Goal: Transaction & Acquisition: Purchase product/service

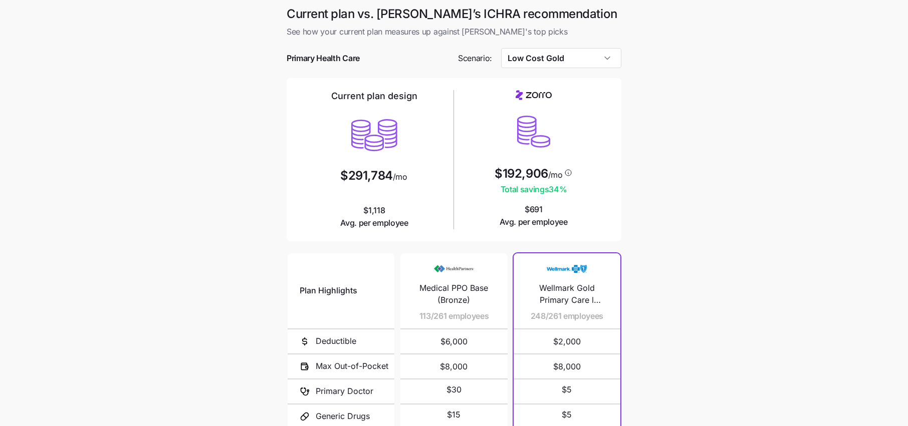
scroll to position [107, 0]
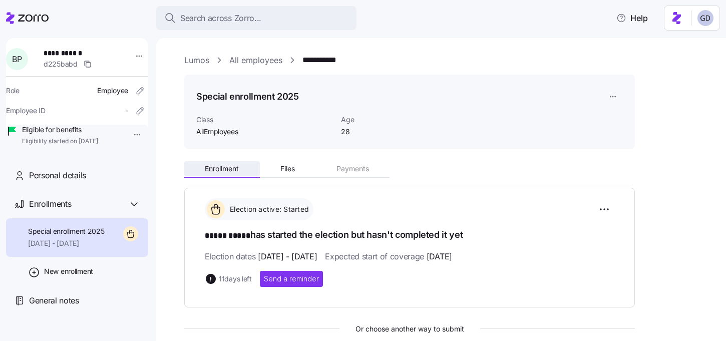
scroll to position [113, 0]
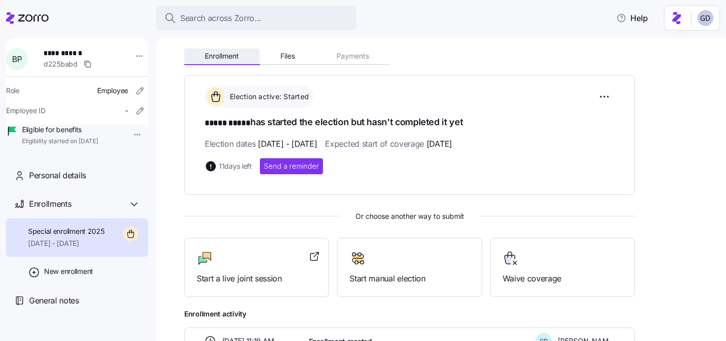
click at [241, 58] on button "Enrollment" at bounding box center [222, 56] width 76 height 15
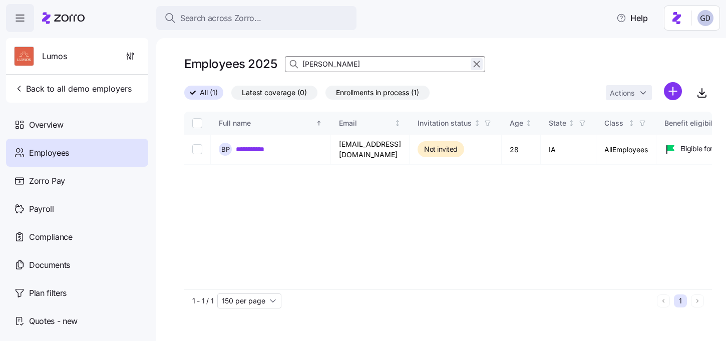
click at [477, 64] on icon "button" at bounding box center [476, 64] width 11 height 12
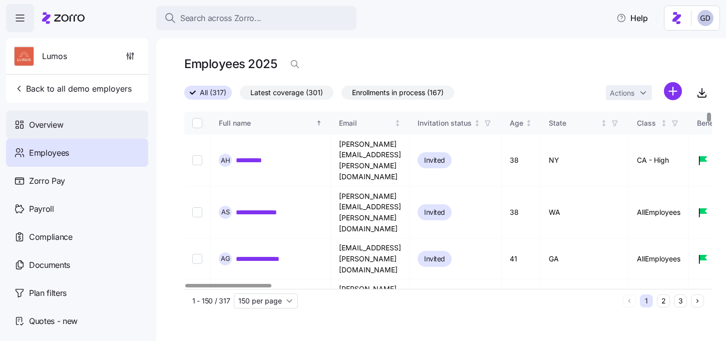
click at [47, 122] on span "Overview" at bounding box center [46, 125] width 34 height 13
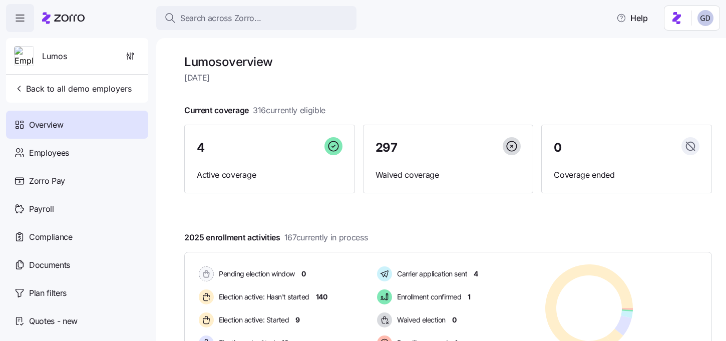
drag, startPoint x: 255, startPoint y: 109, endPoint x: 340, endPoint y: 108, distance: 84.7
click at [340, 108] on div "Current coverage 316 currently eligible 4 Active coverage 297 Waived coverage 0…" at bounding box center [448, 148] width 528 height 89
click at [370, 106] on div "Current coverage 316 currently eligible 4 Active coverage 297 Waived coverage 0…" at bounding box center [448, 148] width 528 height 89
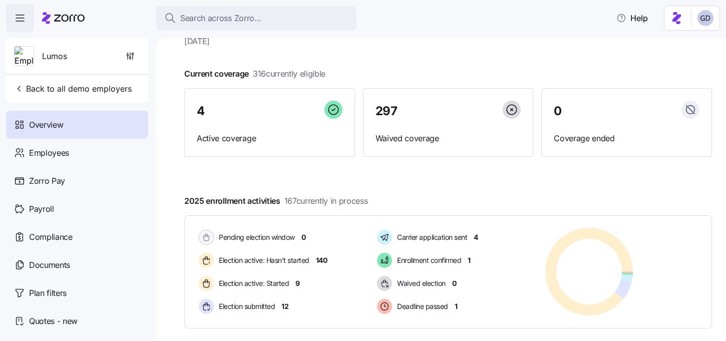
scroll to position [171, 0]
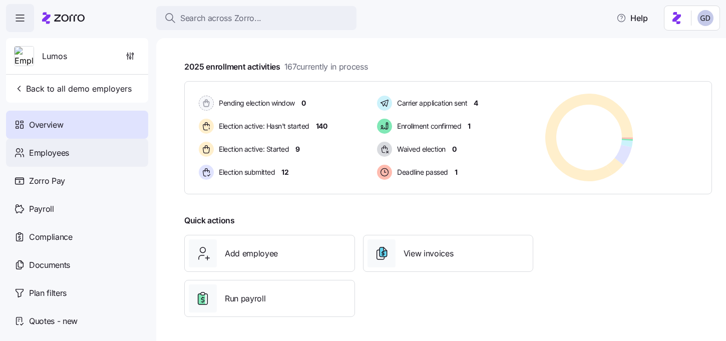
click at [44, 155] on span "Employees" at bounding box center [49, 153] width 40 height 13
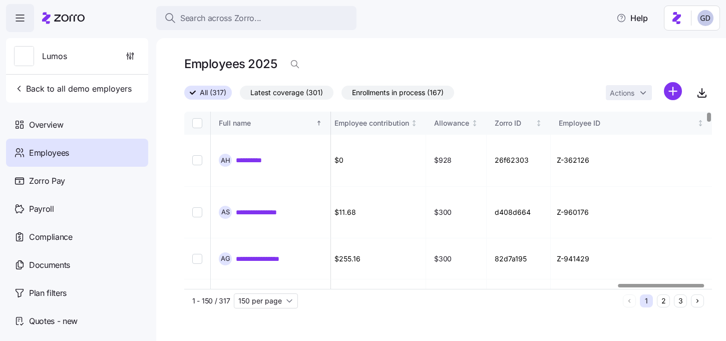
scroll to position [0, 2667]
click at [292, 63] on icon "button" at bounding box center [295, 64] width 10 height 10
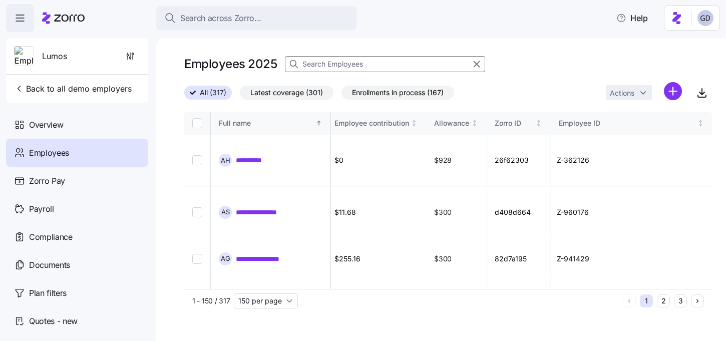
click at [357, 65] on input at bounding box center [385, 64] width 200 height 16
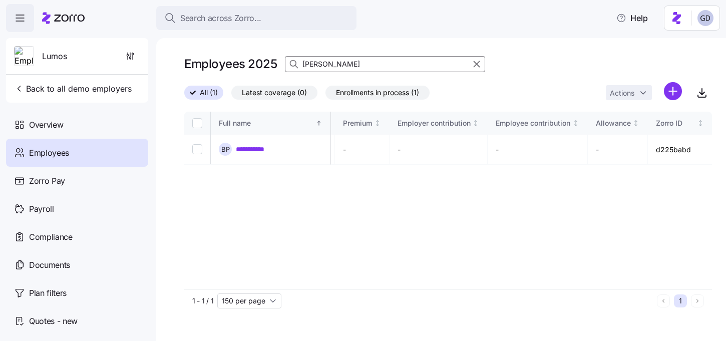
scroll to position [0, 2355]
type input "[PERSON_NAME]"
click at [250, 149] on link "**********" at bounding box center [256, 149] width 41 height 10
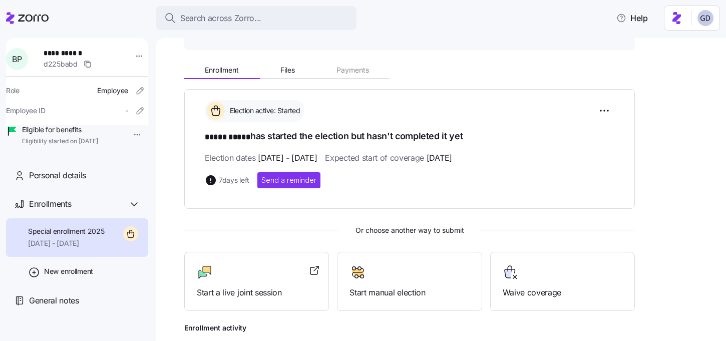
scroll to position [100, 0]
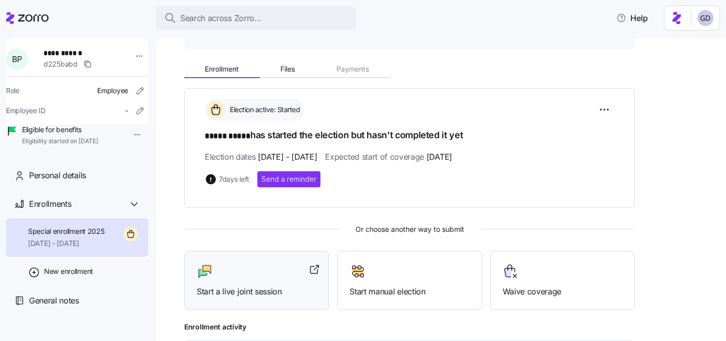
click at [256, 280] on div "Start a live joint session" at bounding box center [257, 280] width 120 height 35
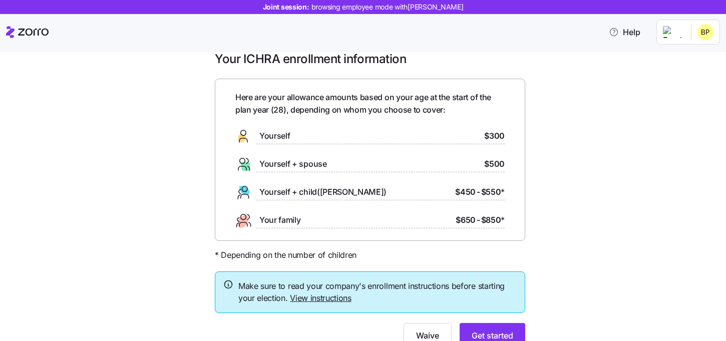
scroll to position [35, 0]
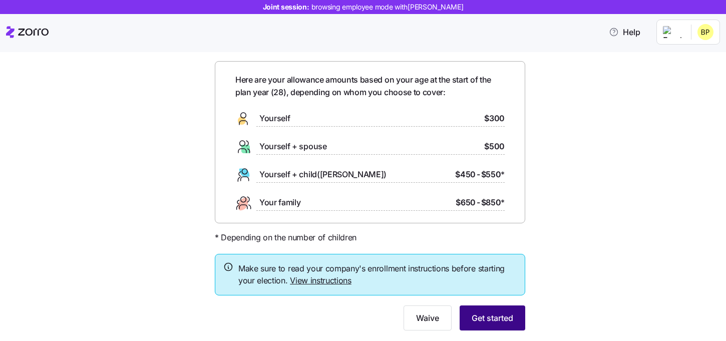
click at [495, 315] on span "Get started" at bounding box center [493, 318] width 42 height 12
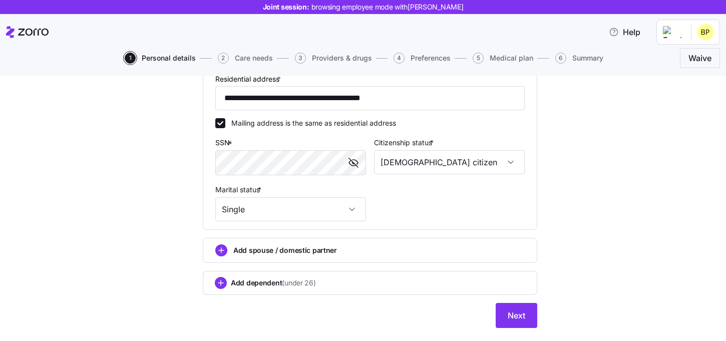
scroll to position [319, 0]
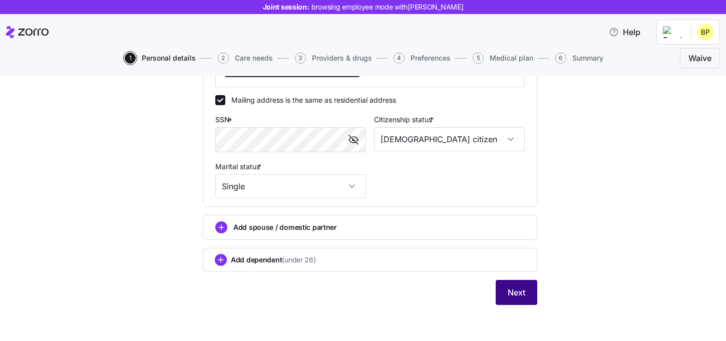
click at [520, 299] on button "Next" at bounding box center [517, 292] width 42 height 25
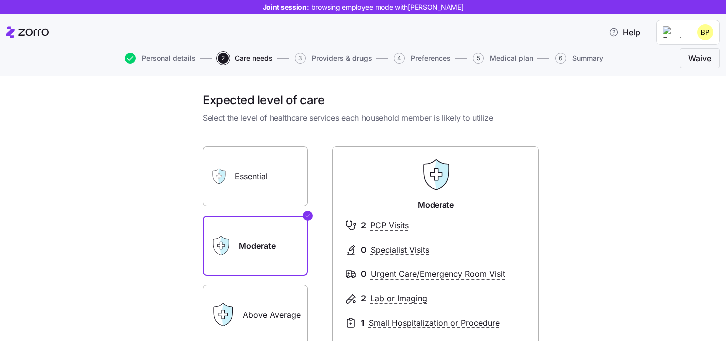
click at [172, 50] on div "Personal details 2 Care needs 3 Providers & drugs 4 Preferences 5 Medical plan …" at bounding box center [363, 58] width 714 height 24
click at [172, 59] on span "Personal details" at bounding box center [169, 58] width 54 height 7
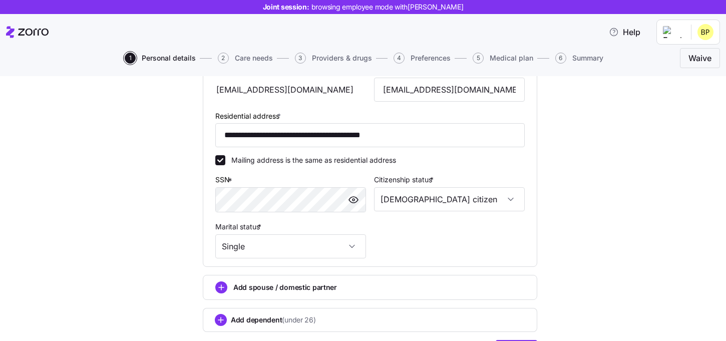
scroll to position [319, 0]
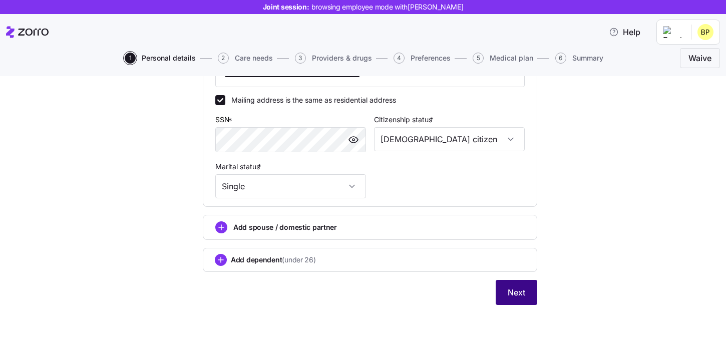
click at [517, 300] on button "Next" at bounding box center [517, 292] width 42 height 25
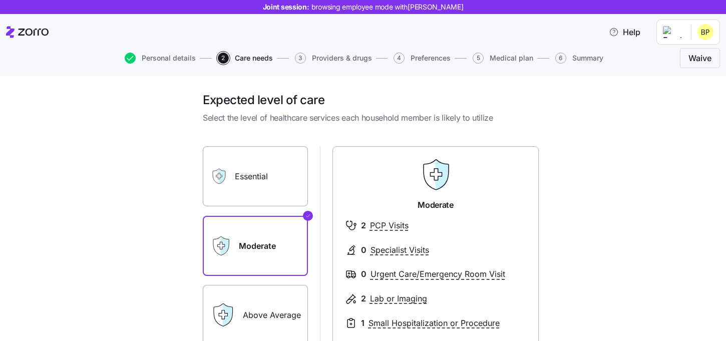
click at [294, 180] on label "Essential" at bounding box center [255, 176] width 105 height 60
click at [0, 0] on input "Essential" at bounding box center [0, 0] width 0 height 0
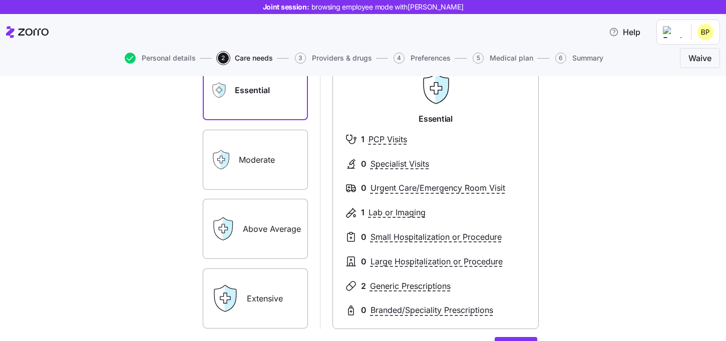
scroll to position [89, 0]
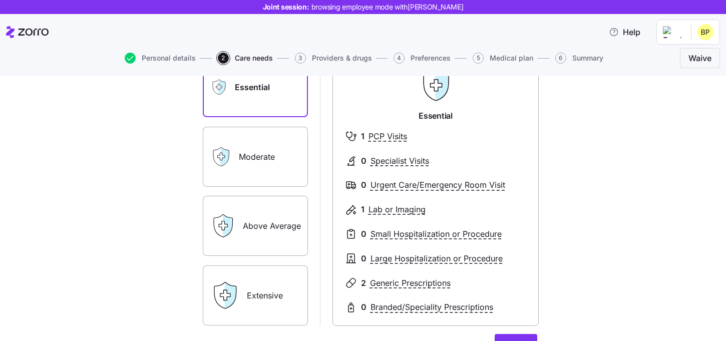
click at [267, 226] on label "Above Average" at bounding box center [255, 226] width 105 height 60
click at [0, 0] on input "Above Average" at bounding box center [0, 0] width 0 height 0
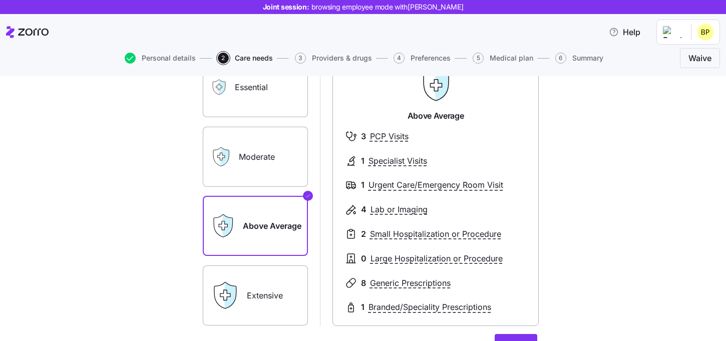
click at [270, 287] on label "Extensive" at bounding box center [255, 295] width 105 height 60
click at [0, 0] on input "Extensive" at bounding box center [0, 0] width 0 height 0
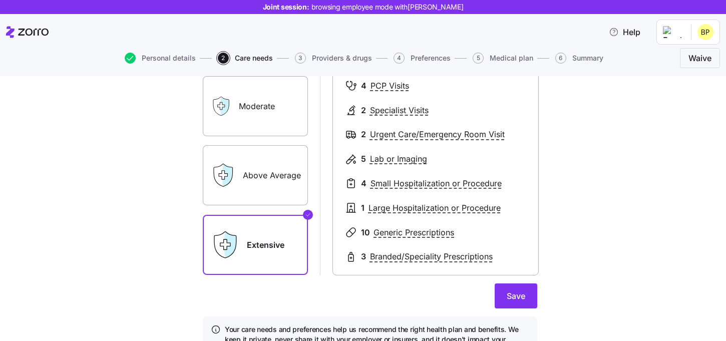
scroll to position [154, 0]
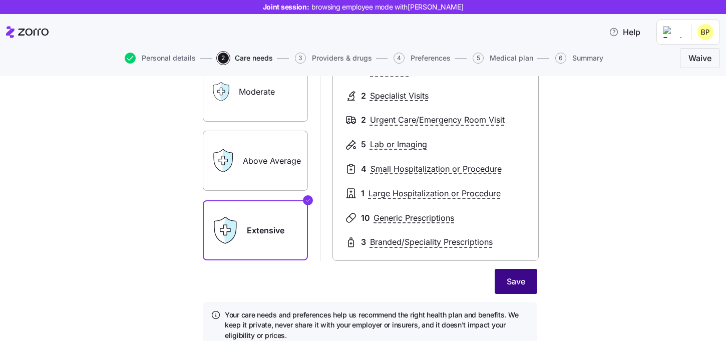
click at [500, 276] on button "Save" at bounding box center [516, 281] width 43 height 25
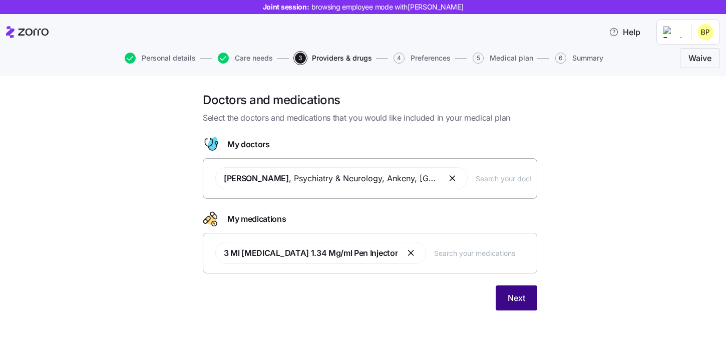
click at [508, 289] on button "Next" at bounding box center [517, 298] width 42 height 25
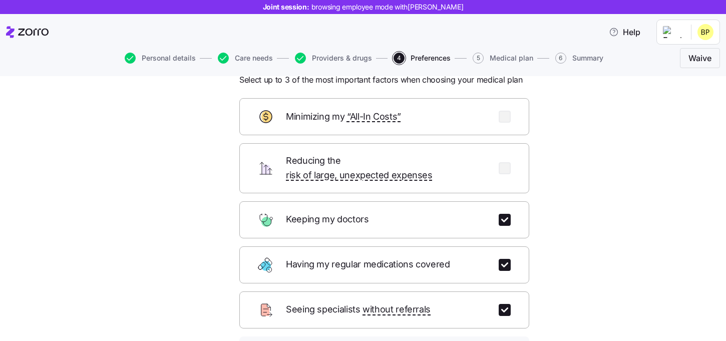
scroll to position [60, 0]
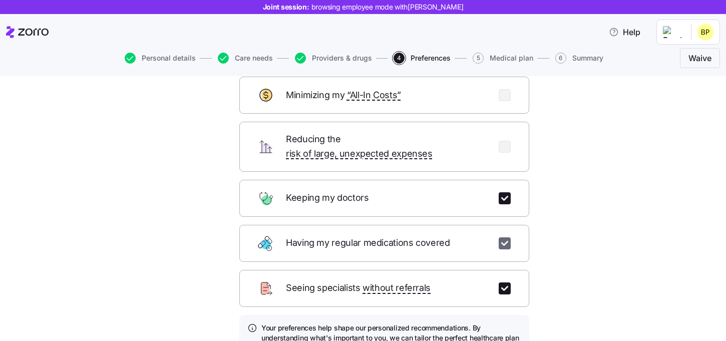
click at [505, 237] on input "checkbox" at bounding box center [505, 243] width 12 height 12
checkbox input "false"
click at [505, 283] on input "checkbox" at bounding box center [505, 289] width 12 height 12
checkbox input "false"
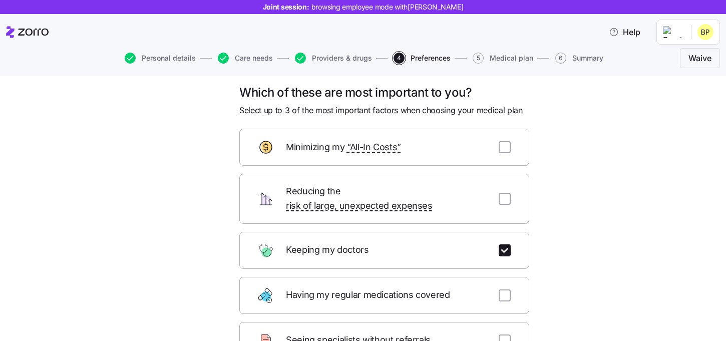
click at [507, 185] on div "Reducing the risk of large, unexpected expenses" at bounding box center [384, 199] width 290 height 50
click at [507, 193] on input "checkbox" at bounding box center [505, 199] width 12 height 12
checkbox input "true"
click at [507, 144] on input "checkbox" at bounding box center [505, 147] width 12 height 12
click at [505, 144] on input "checkbox" at bounding box center [505, 147] width 12 height 12
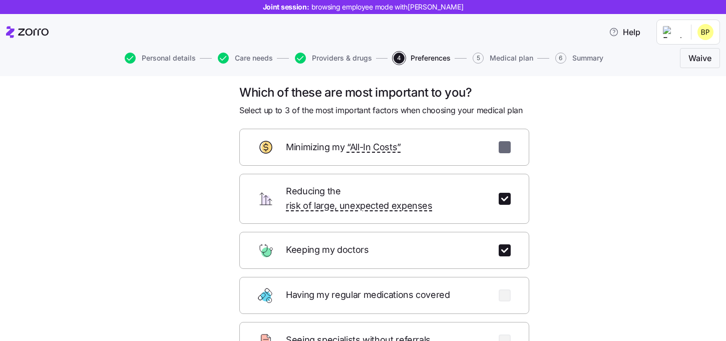
checkbox input "false"
click at [505, 193] on input "checkbox" at bounding box center [505, 199] width 12 height 12
checkbox input "false"
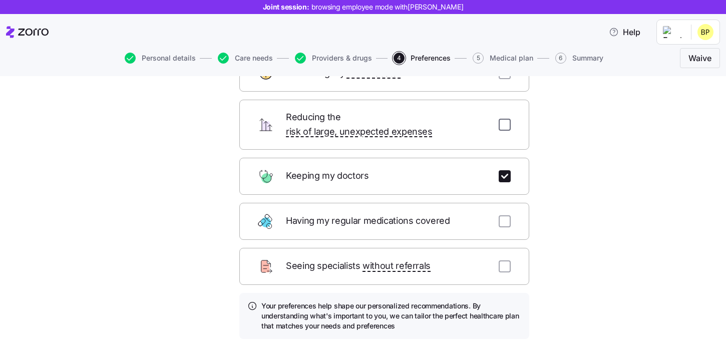
scroll to position [93, 0]
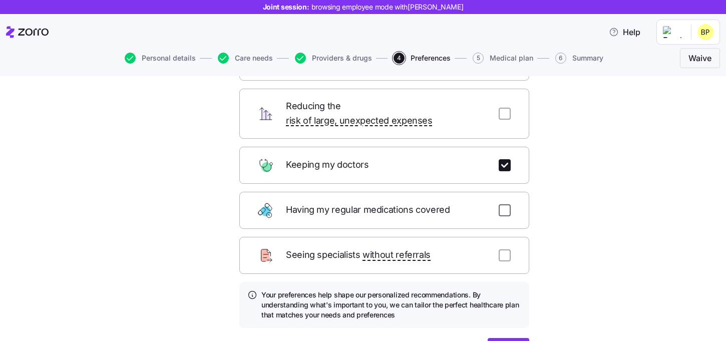
click at [501, 204] on input "checkbox" at bounding box center [505, 210] width 12 height 12
checkbox input "true"
click at [505, 249] on input "checkbox" at bounding box center [505, 255] width 12 height 12
checkbox input "true"
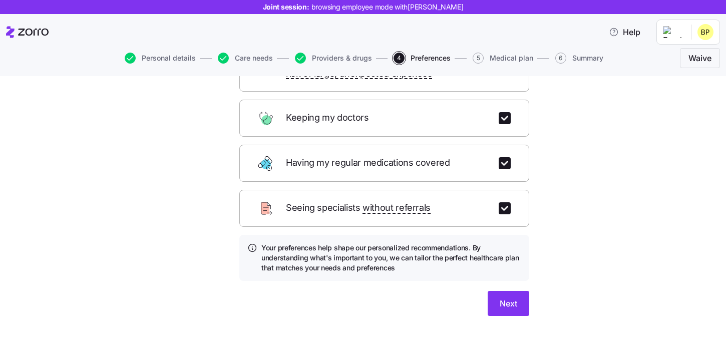
scroll to position [148, 0]
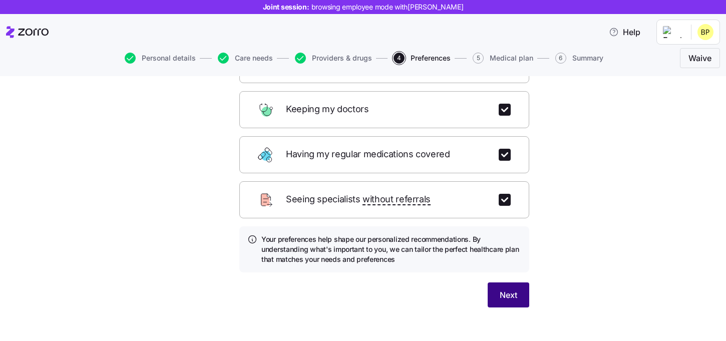
click at [512, 289] on span "Next" at bounding box center [509, 295] width 18 height 12
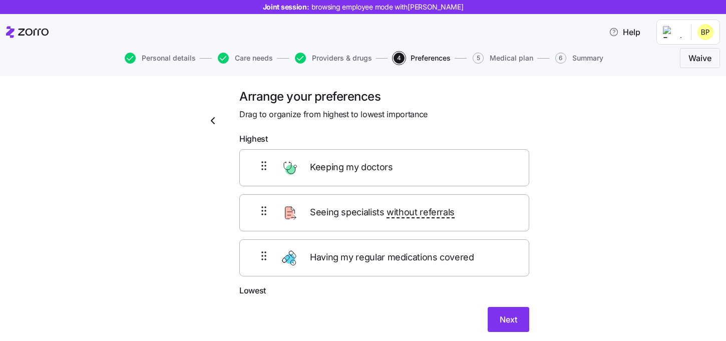
scroll to position [0, 0]
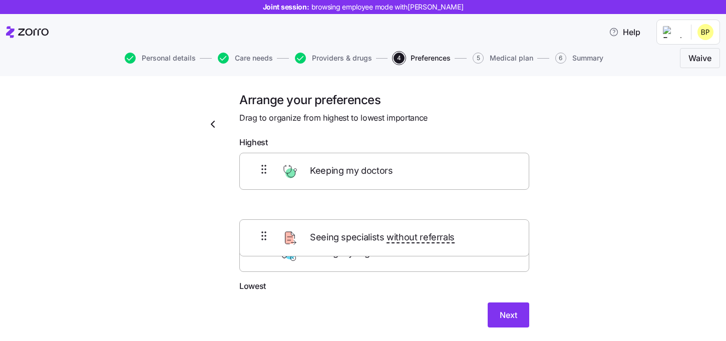
drag, startPoint x: 372, startPoint y: 216, endPoint x: 372, endPoint y: 266, distance: 50.6
click at [372, 266] on div "Keeping my doctors Seeing specialists without referrals Having my regular medic…" at bounding box center [384, 216] width 290 height 127
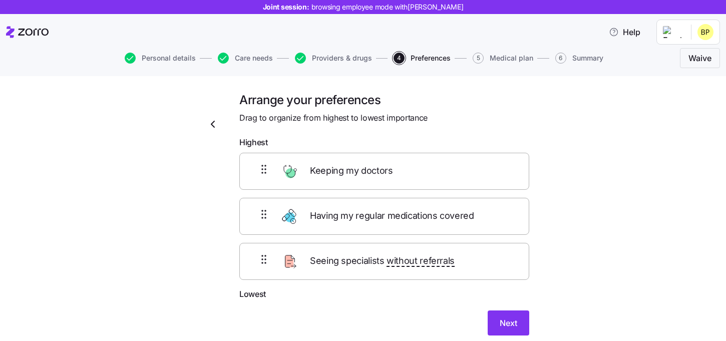
scroll to position [27, 0]
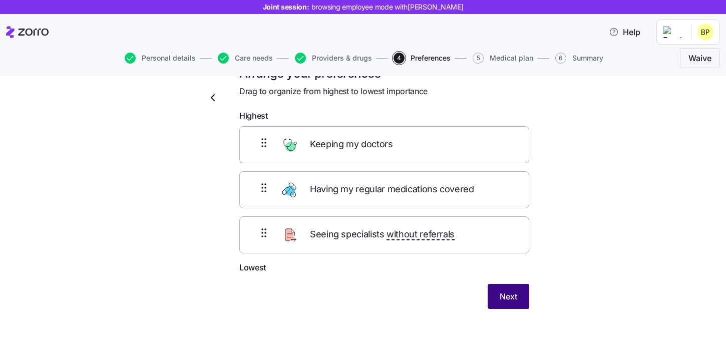
click at [503, 298] on span "Next" at bounding box center [509, 297] width 18 height 12
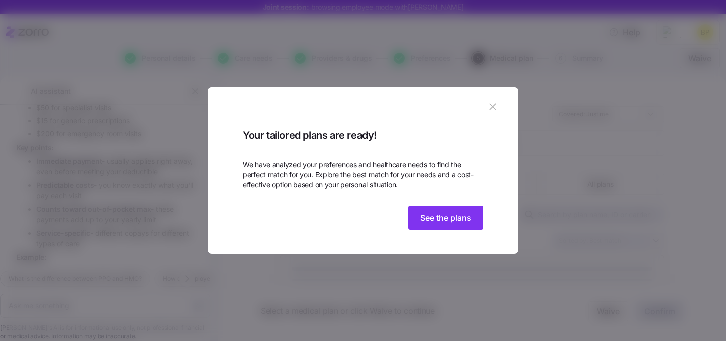
scroll to position [1316, 0]
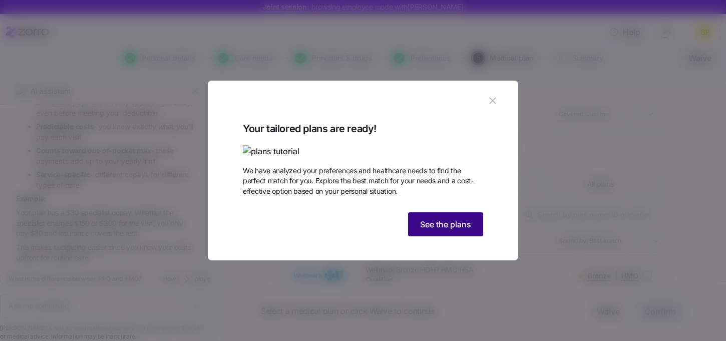
click at [445, 230] on span "See the plans" at bounding box center [445, 224] width 51 height 12
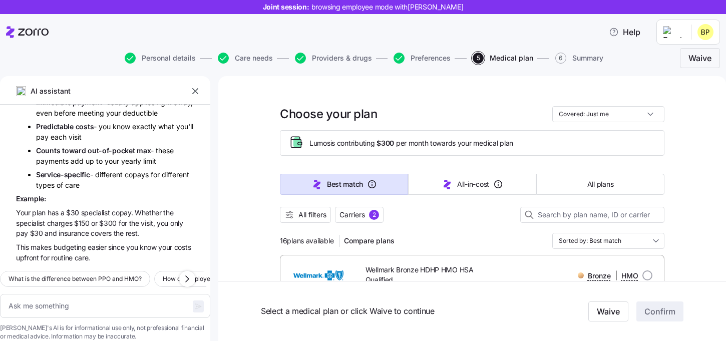
scroll to position [25, 0]
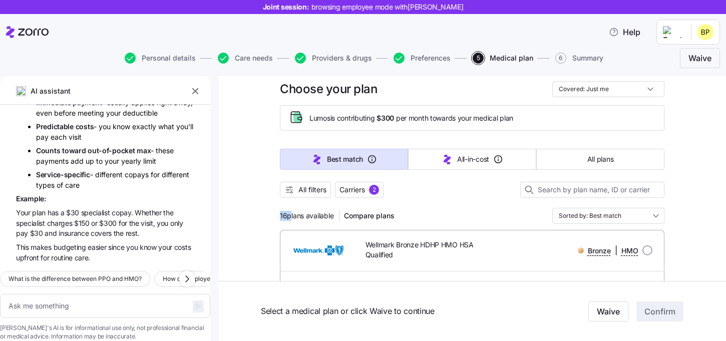
drag, startPoint x: 288, startPoint y: 218, endPoint x: 258, endPoint y: 216, distance: 30.1
click at [317, 220] on span "16 plans available" at bounding box center [307, 216] width 54 height 10
drag, startPoint x: 309, startPoint y: 121, endPoint x: 398, endPoint y: 119, distance: 89.2
click at [398, 119] on div "Lumos is contributing $300 per month towards your medical plan" at bounding box center [473, 118] width 368 height 17
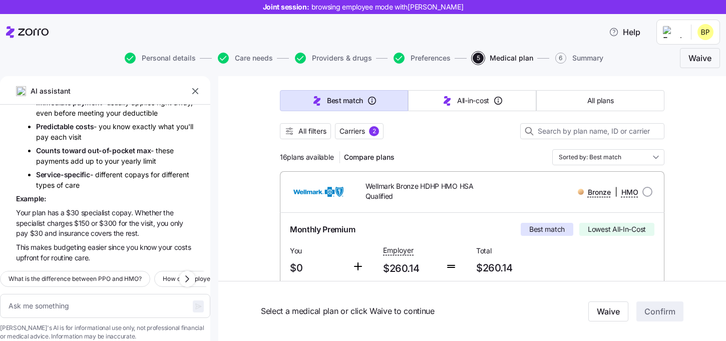
scroll to position [80, 0]
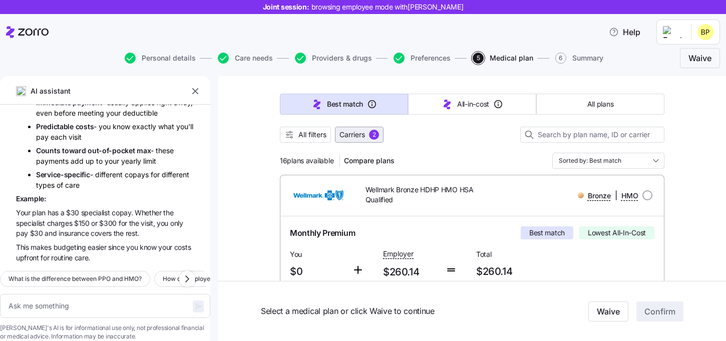
click at [369, 137] on span "Carriers 2" at bounding box center [360, 135] width 40 height 10
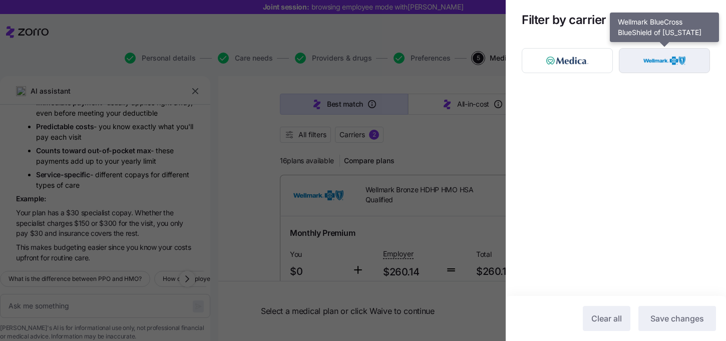
click at [662, 65] on img "button" at bounding box center [665, 61] width 74 height 20
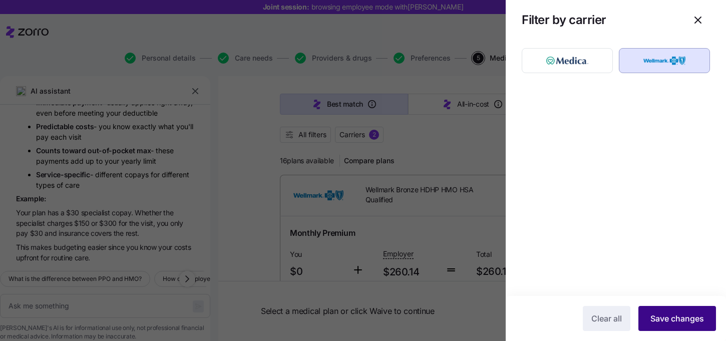
click at [671, 313] on span "Save changes" at bounding box center [678, 319] width 54 height 12
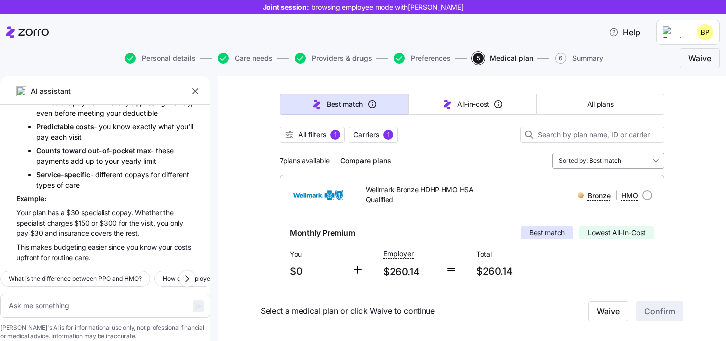
click at [612, 168] on input "Sorted by: Best match" at bounding box center [609, 161] width 112 height 16
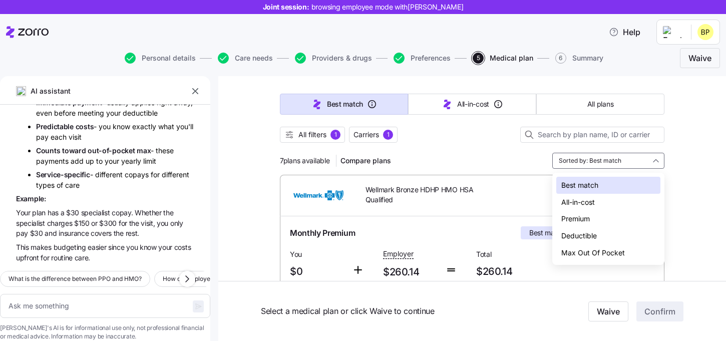
click at [581, 221] on div "Premium" at bounding box center [609, 218] width 104 height 17
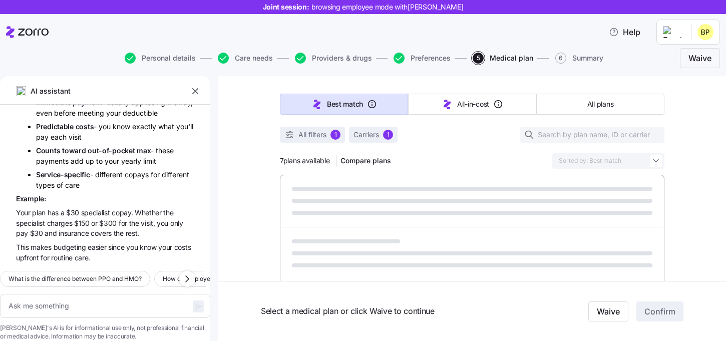
type textarea "x"
type input "Sorted by: Premium"
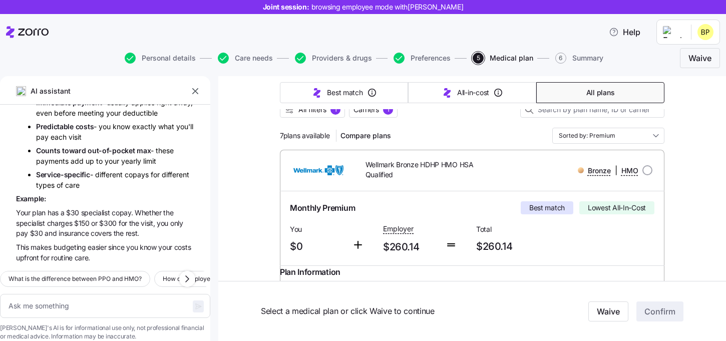
scroll to position [96, 0]
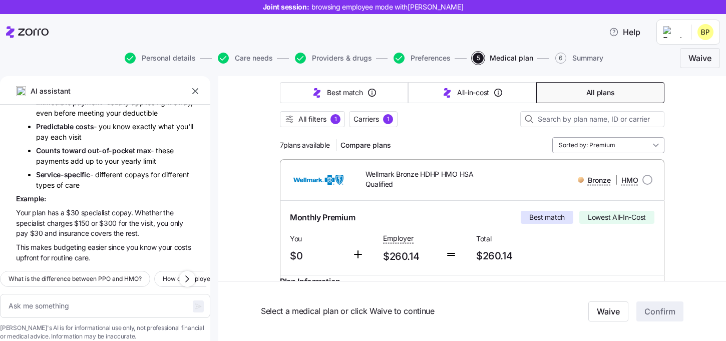
click at [628, 141] on input "Sorted by: Premium" at bounding box center [609, 145] width 112 height 16
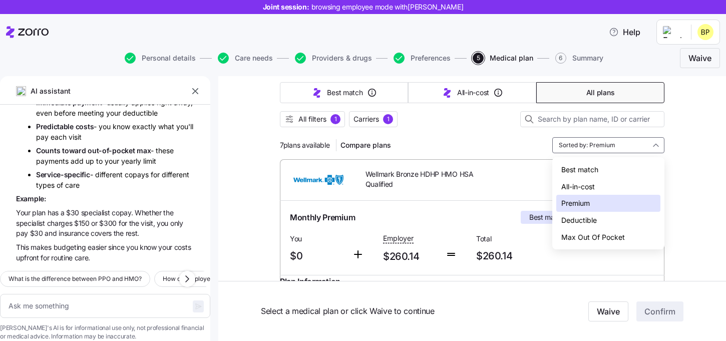
click at [582, 218] on div "Deductible" at bounding box center [609, 220] width 104 height 17
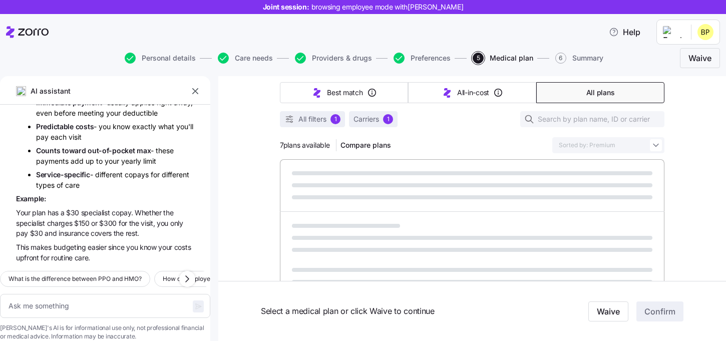
type textarea "x"
type input "Sorted by: Deductible"
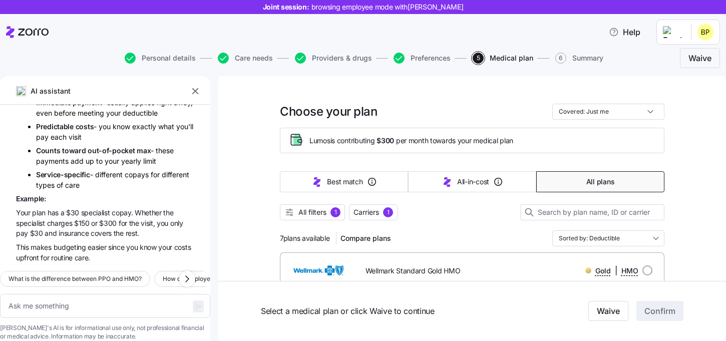
scroll to position [0, 0]
